Goal: Find specific page/section: Find specific page/section

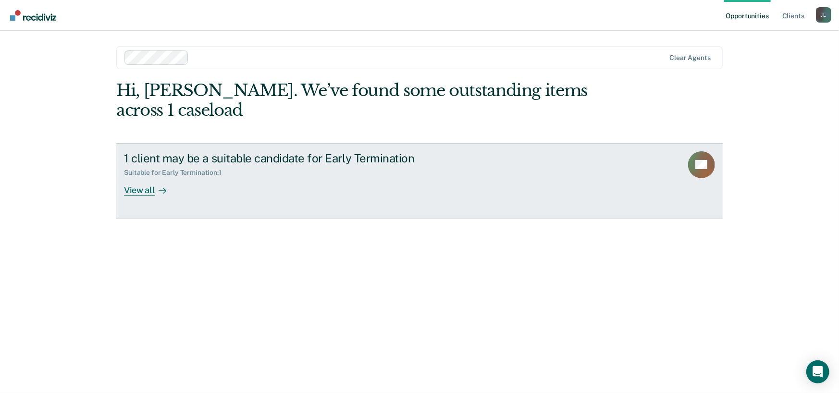
click at [139, 189] on div "View all" at bounding box center [151, 186] width 54 height 19
